Goal: Transaction & Acquisition: Register for event/course

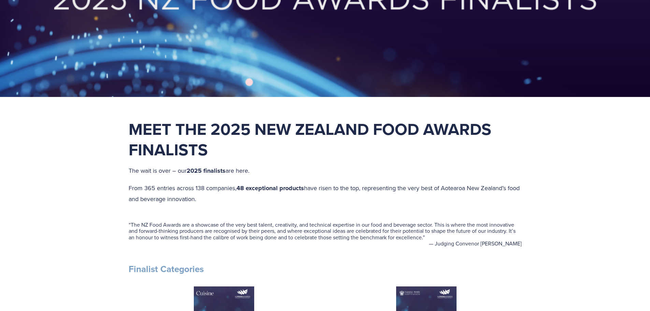
scroll to position [136, 0]
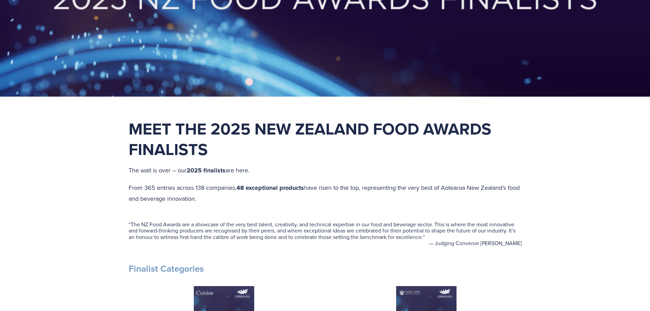
click at [234, 147] on h1 "Meet the 2025 New Zealand Food Awards Finalists" at bounding box center [325, 138] width 393 height 41
click at [210, 146] on h1 "Meet the 2025 New Zealand Food Awards Finalists" at bounding box center [325, 138] width 393 height 41
click at [206, 145] on strong "Meet the 2025 New Zealand Food Awards Finalists" at bounding box center [312, 139] width 367 height 44
click at [210, 145] on h1 "Meet the 2025 New Zealand Food Awards Finalists" at bounding box center [325, 138] width 393 height 41
click at [211, 145] on h1 "Meet the 2025 New Zealand Food Awards Finalists" at bounding box center [325, 138] width 393 height 41
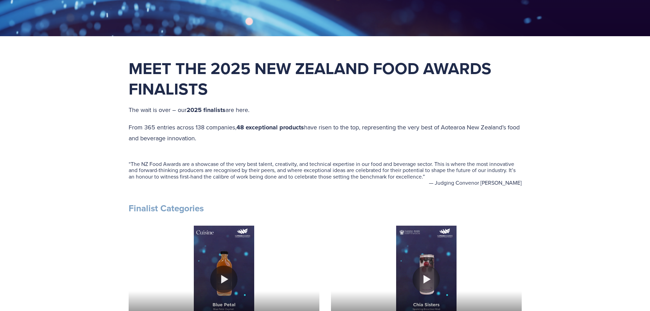
scroll to position [239, 0]
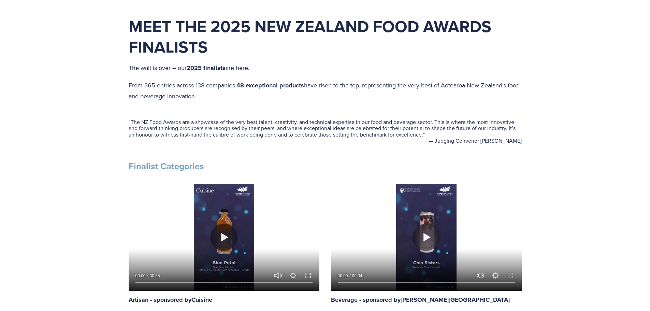
click at [178, 114] on div "“ The NZ Food Awards are a showcase of the very best talent, creativity, and te…" at bounding box center [325, 131] width 404 height 48
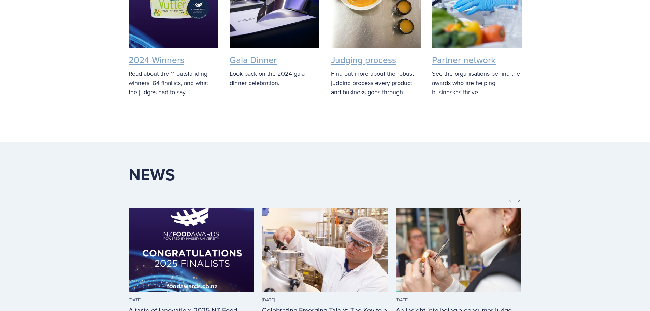
scroll to position [1910, 0]
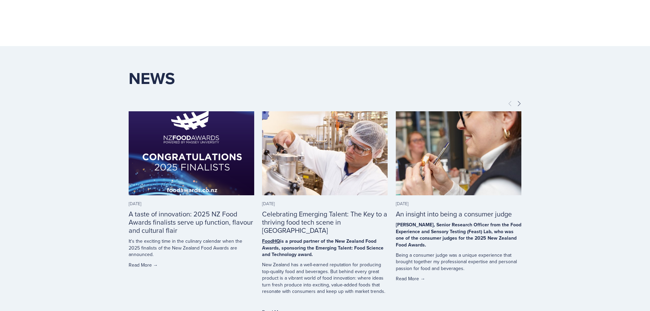
click at [145, 261] on link "Read More →" at bounding box center [191, 264] width 125 height 7
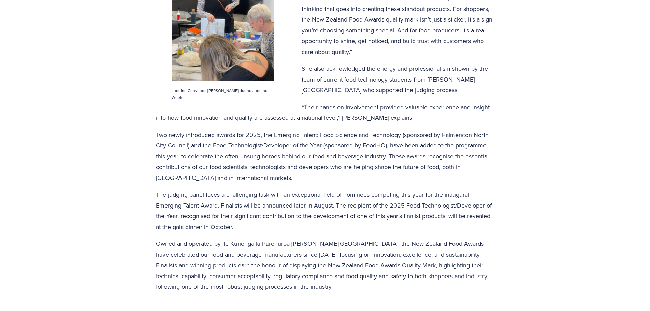
scroll to position [477, 0]
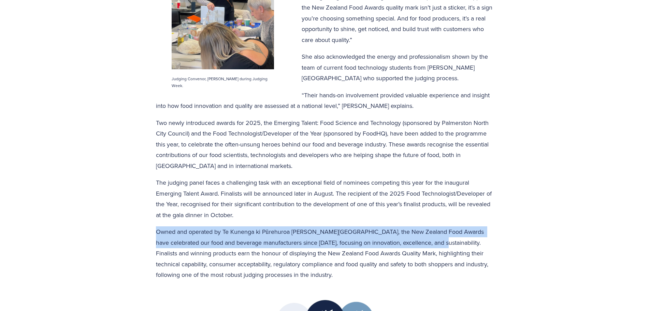
drag, startPoint x: 156, startPoint y: 233, endPoint x: 424, endPoint y: 244, distance: 268.3
click at [424, 244] on p "Owned and operated by Te Kunenga ki Pūrehuroa [PERSON_NAME][GEOGRAPHIC_DATA], t…" at bounding box center [325, 253] width 338 height 54
copy p "Owned and operated by Te Kunenga ki Pūrehuroa [PERSON_NAME][GEOGRAPHIC_DATA], t…"
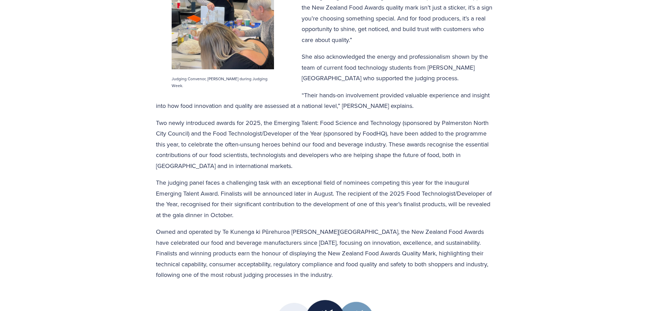
click at [278, 219] on p "The judging panel faces a challenging task with an exceptional field of nominee…" at bounding box center [325, 198] width 338 height 43
click at [277, 213] on p "The judging panel faces a challenging task with an exceptional field of nominee…" at bounding box center [325, 198] width 338 height 43
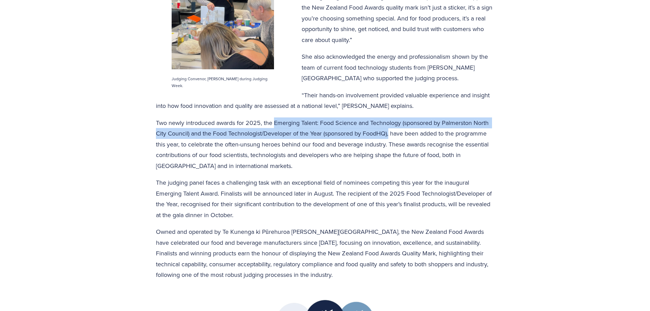
drag, startPoint x: 275, startPoint y: 122, endPoint x: 390, endPoint y: 135, distance: 115.9
click at [390, 135] on p "Two newly introduced awards for 2025, the Emerging Talent: Food Science and Tec…" at bounding box center [325, 144] width 338 height 54
copy p "Emerging Talent: Food Science and Technology (sponsored by Palmerston North Cit…"
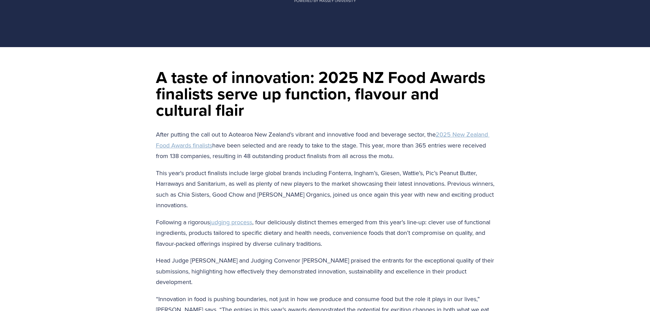
scroll to position [0, 0]
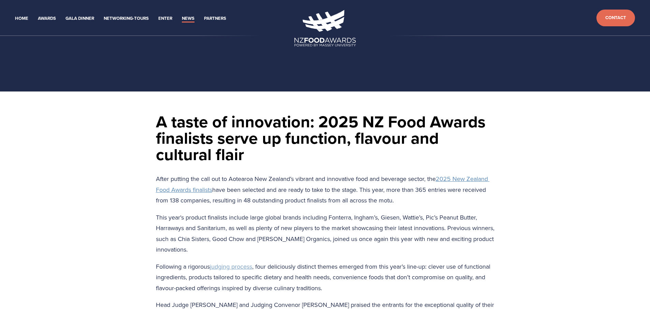
click at [197, 188] on span "2025 New Zealand Food Awards finalists" at bounding box center [322, 183] width 333 height 19
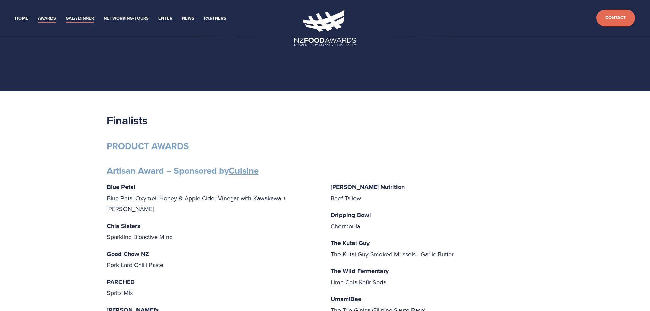
click at [92, 18] on link "Gala Dinner" at bounding box center [79, 19] width 29 height 8
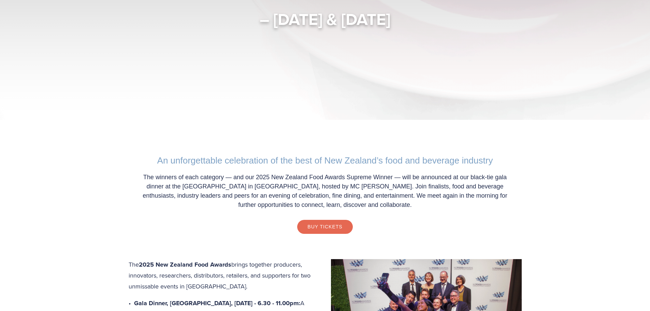
scroll to position [170, 0]
